Goal: Navigation & Orientation: Find specific page/section

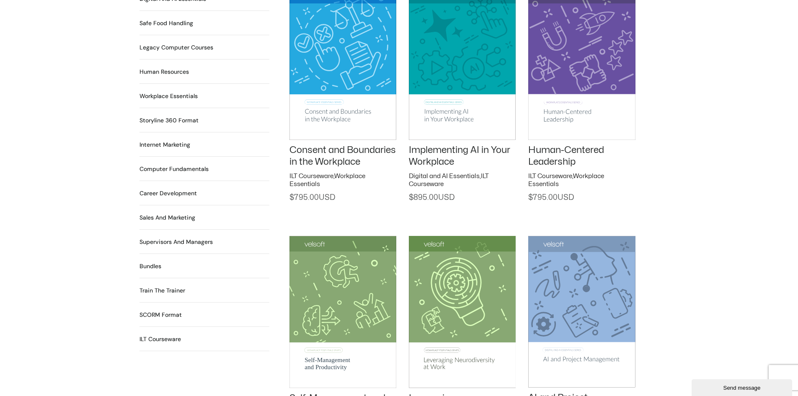
scroll to position [670, 0]
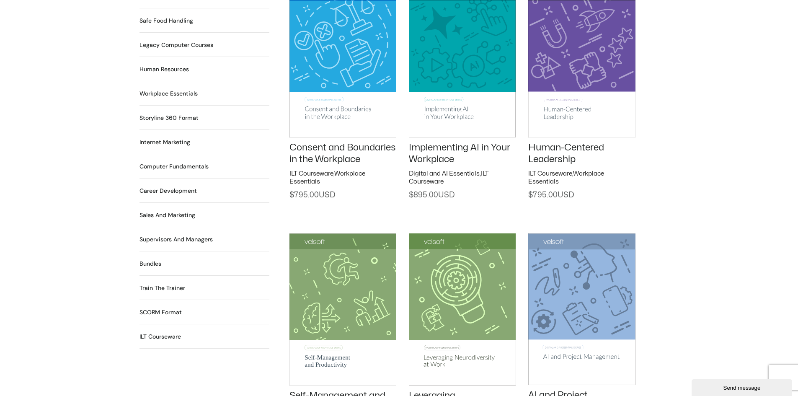
click at [170, 284] on h2 "Train the Trainer 29 Products" at bounding box center [162, 288] width 46 height 9
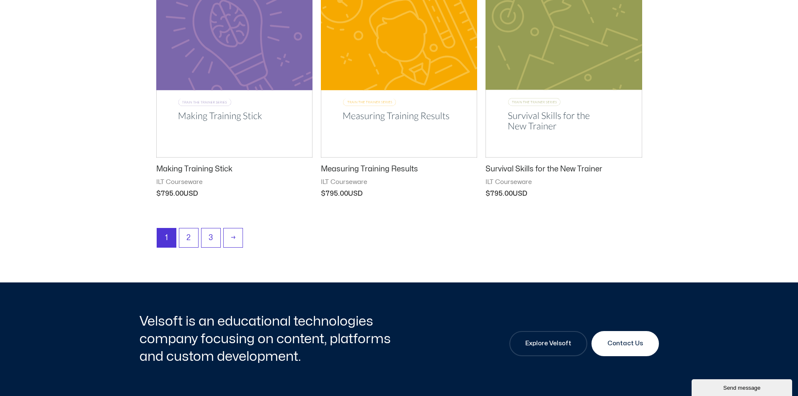
scroll to position [1089, 0]
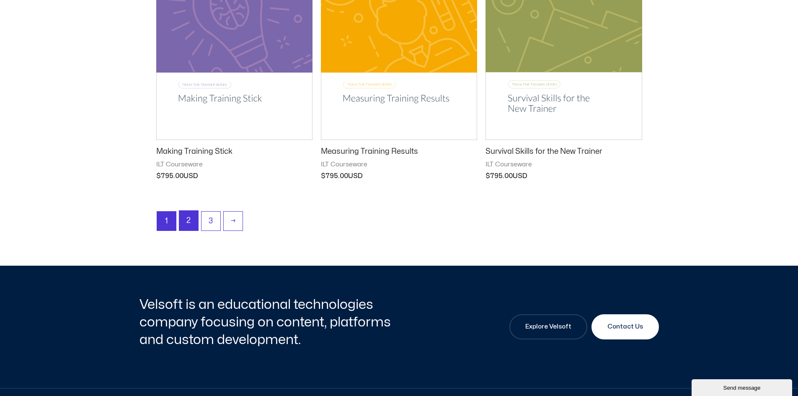
click at [190, 218] on link "2" at bounding box center [188, 221] width 19 height 20
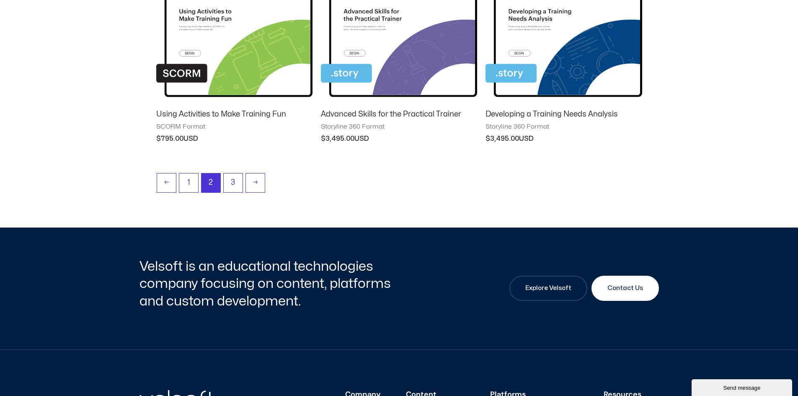
scroll to position [880, 0]
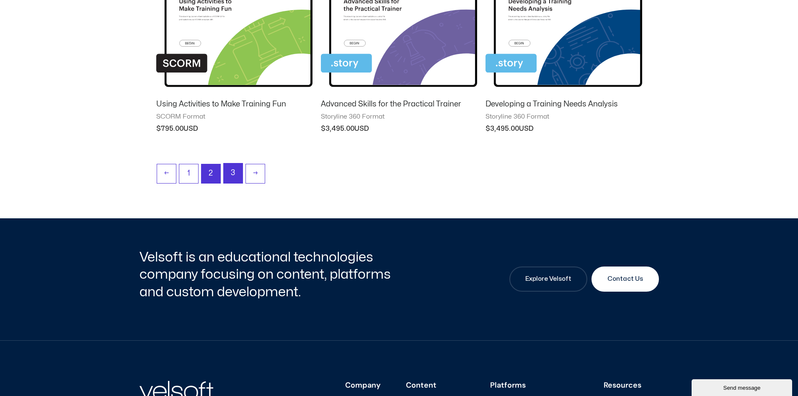
click at [232, 173] on link "3" at bounding box center [233, 173] width 19 height 20
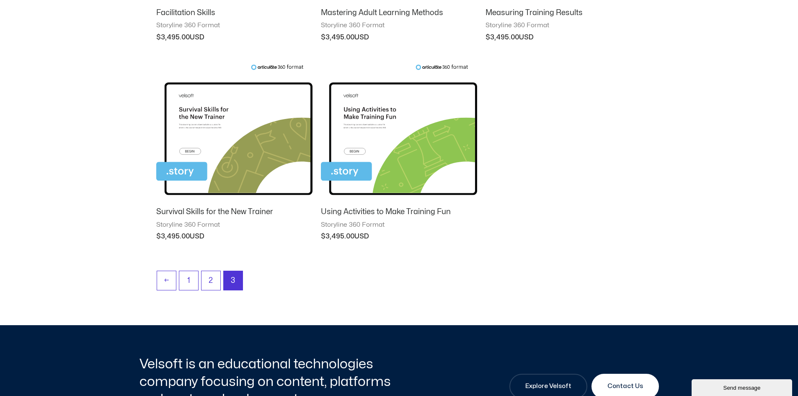
scroll to position [293, 0]
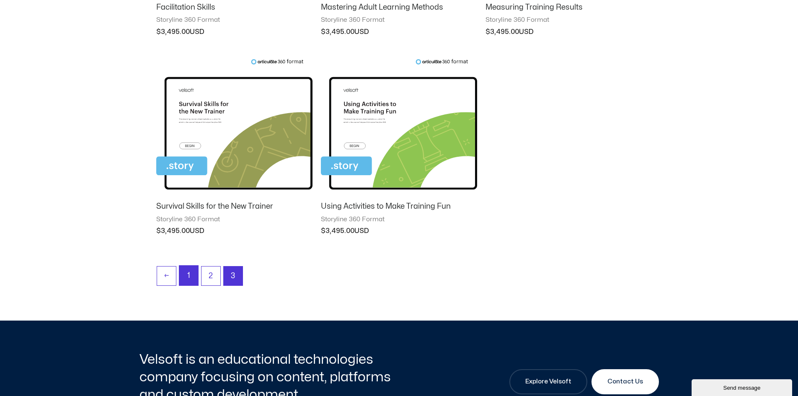
click at [191, 275] on link "1" at bounding box center [188, 276] width 19 height 20
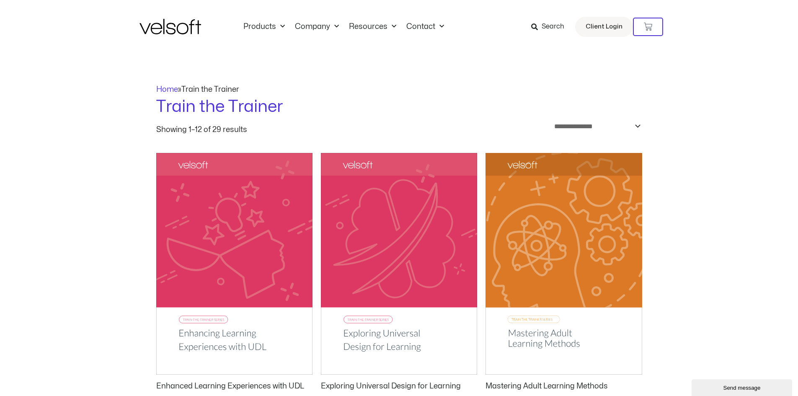
click at [175, 29] on img at bounding box center [170, 26] width 62 height 15
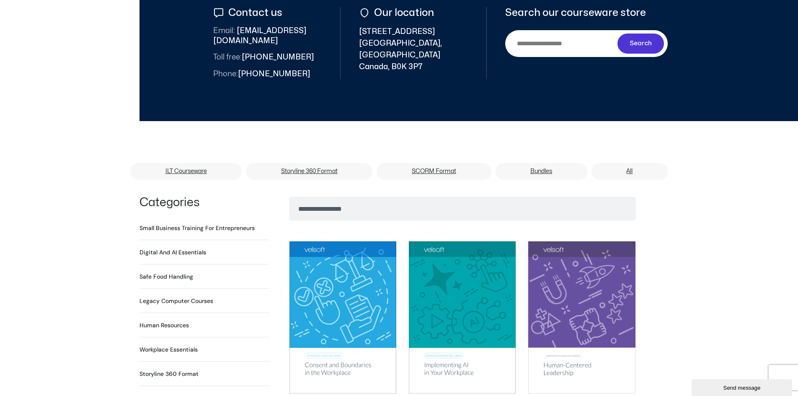
scroll to position [419, 0]
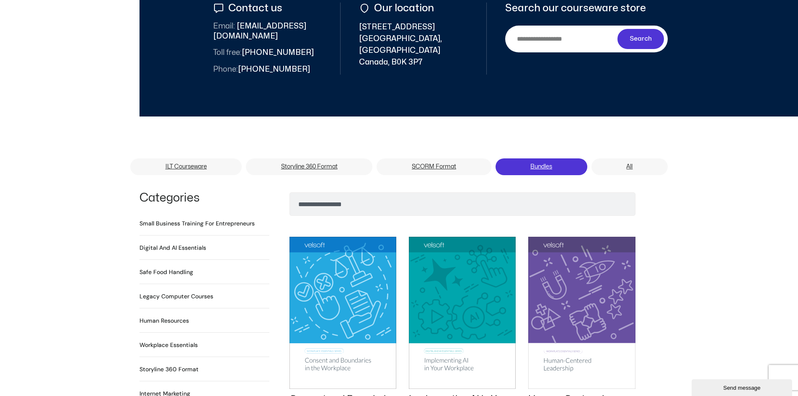
click at [548, 158] on link "Bundles" at bounding box center [541, 166] width 92 height 17
